Goal: Find specific page/section: Find specific page/section

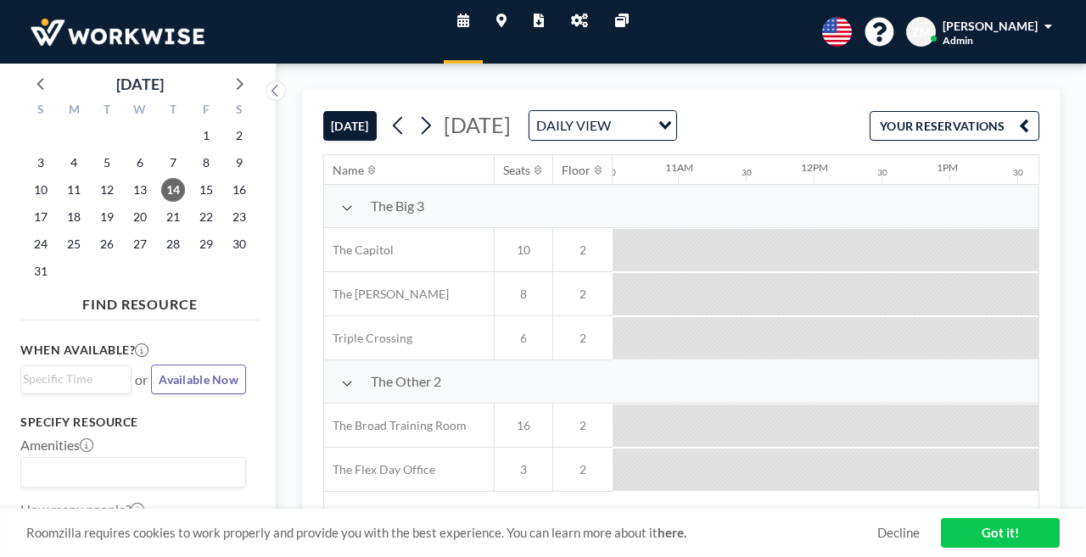
scroll to position [0, 1488]
click at [580, 17] on link "Admin panel" at bounding box center [579, 32] width 44 height 64
click at [227, 80] on icon at bounding box center [238, 83] width 22 height 22
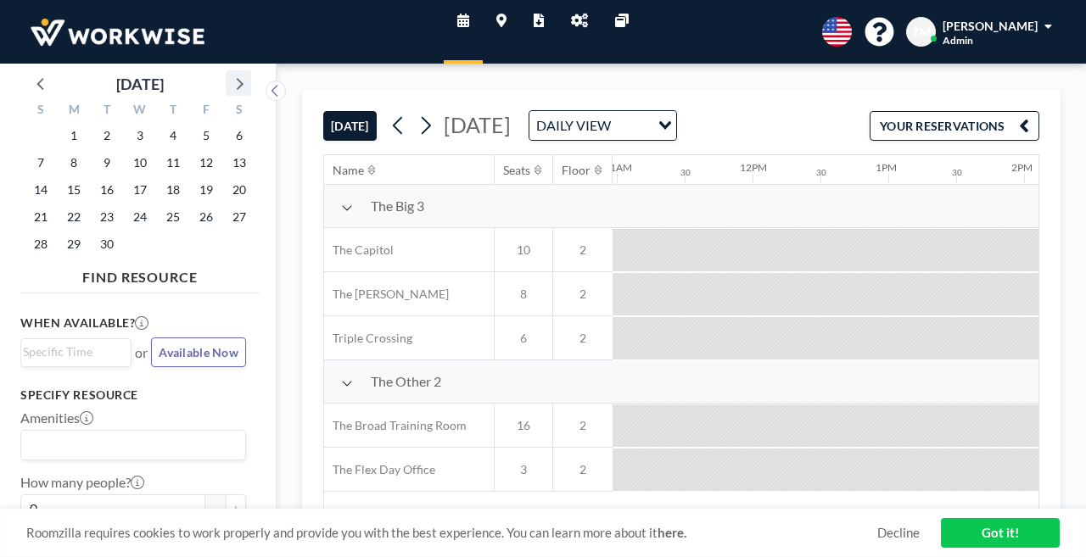
click at [227, 80] on icon at bounding box center [238, 83] width 22 height 22
click at [161, 151] on span "9" at bounding box center [173, 163] width 24 height 24
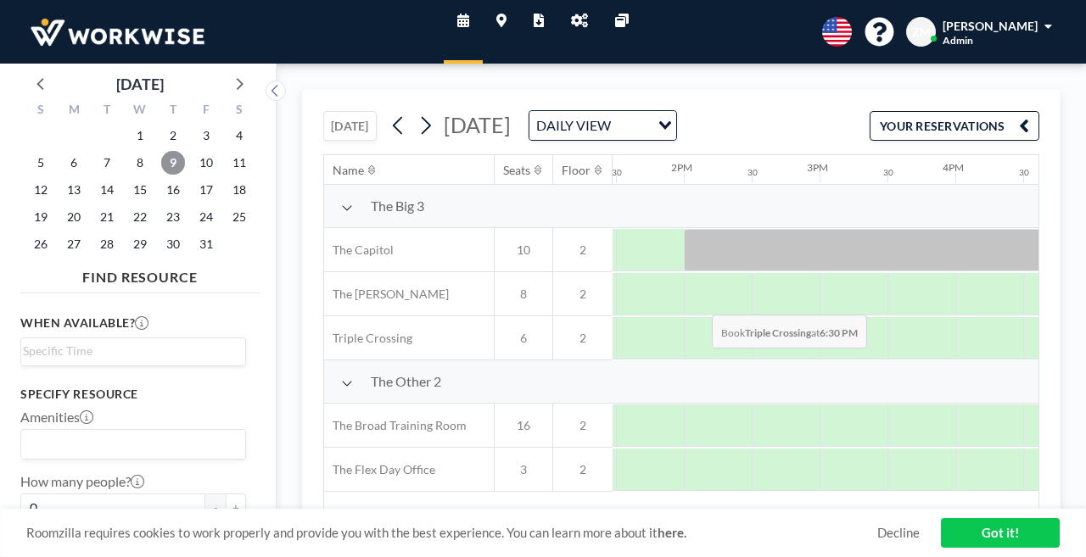
scroll to position [0, 2099]
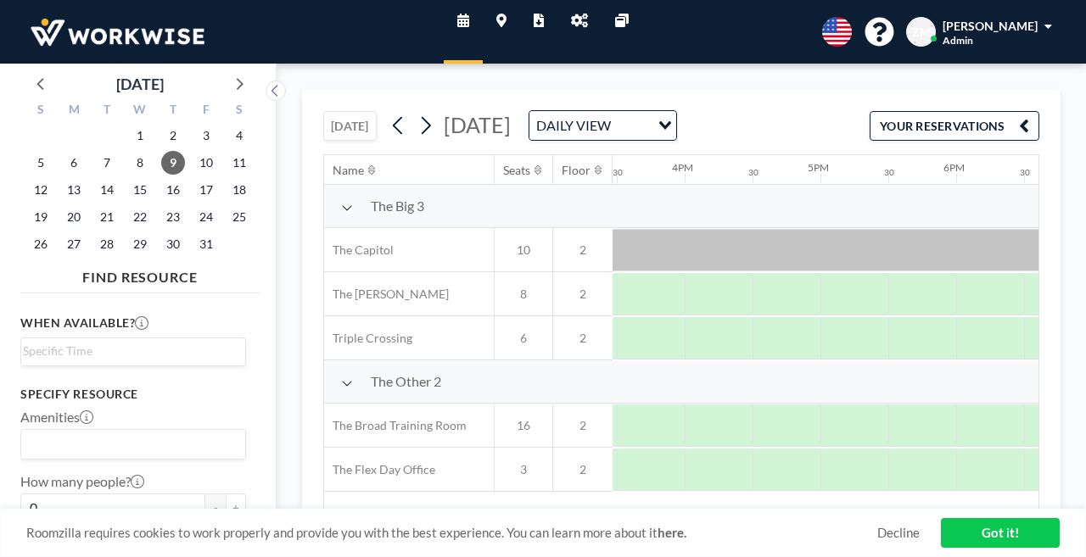
click at [575, 14] on icon at bounding box center [579, 21] width 17 height 14
